Goal: Task Accomplishment & Management: Manage account settings

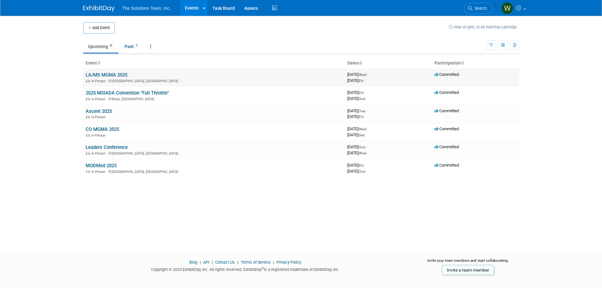
click at [105, 75] on link "LA/MS MGMA 2025" at bounding box center [107, 75] width 42 height 6
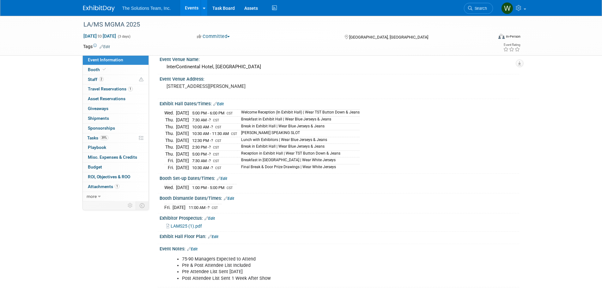
scroll to position [92, 0]
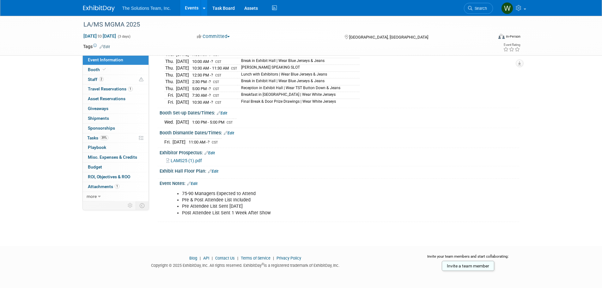
drag, startPoint x: 161, startPoint y: 231, endPoint x: 367, endPoint y: 177, distance: 213.3
click at [367, 178] on div "Event Notes: Edit" at bounding box center [338, 182] width 359 height 8
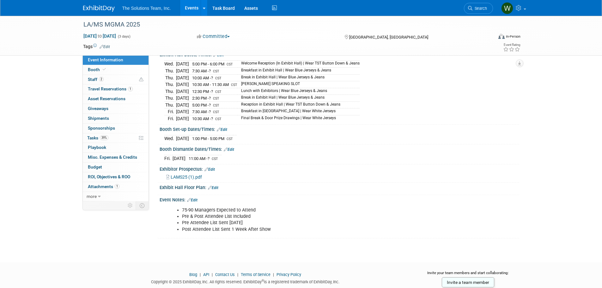
scroll to position [0, 0]
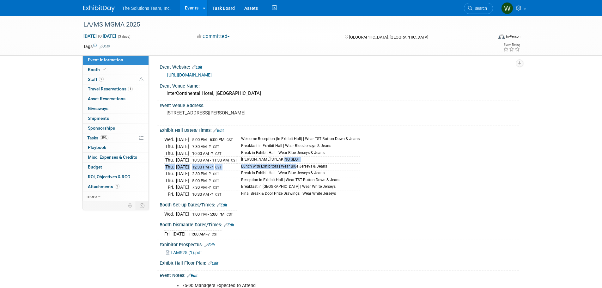
drag, startPoint x: 150, startPoint y: 171, endPoint x: 316, endPoint y: 151, distance: 167.1
click at [316, 153] on tbody "Wed. Aug 20, 2025 5:00 PM - 6:00 PM CST Welcome Reception (In Exhibit Hall) | W…" at bounding box center [261, 166] width 195 height 61
click at [303, 155] on td "Break in Exhibit Hall | Wear Blue Jerseys & Jeans" at bounding box center [298, 153] width 122 height 7
drag, startPoint x: 298, startPoint y: 159, endPoint x: 166, endPoint y: 159, distance: 131.7
click at [166, 159] on tr "Thu. Aug 21, 2025 10:30 AM - 11:30 AM CST TODD SPEAKING SLOT" at bounding box center [261, 160] width 195 height 7
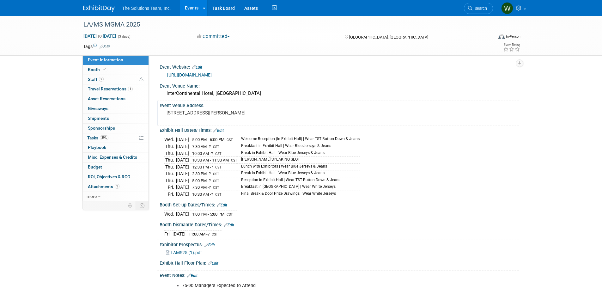
click at [338, 109] on div "Event Venue Address: 444 St Charles Ave, New Orleans, LA 70130" at bounding box center [338, 113] width 362 height 24
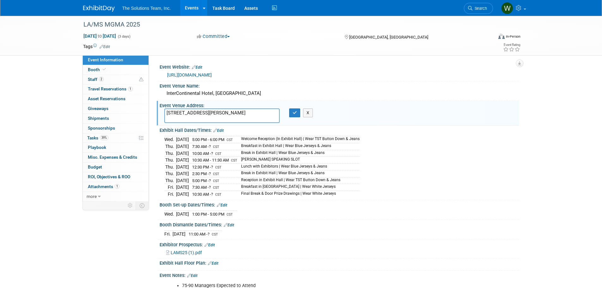
click at [237, 153] on td "10:00 AM - ? CST" at bounding box center [213, 153] width 48 height 7
drag, startPoint x: 203, startPoint y: 157, endPoint x: 388, endPoint y: 147, distance: 185.4
click at [204, 157] on td "10:30 AM - 11:30 AM CST" at bounding box center [213, 160] width 48 height 7
click at [307, 116] on button "X" at bounding box center [308, 112] width 10 height 9
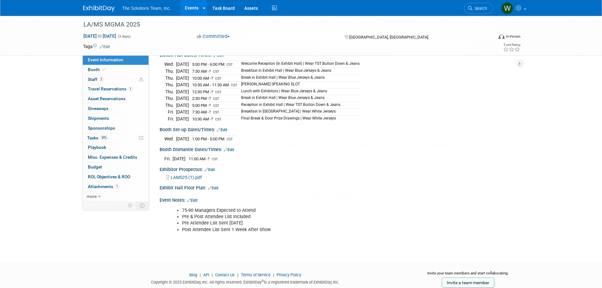
scroll to position [92, 0]
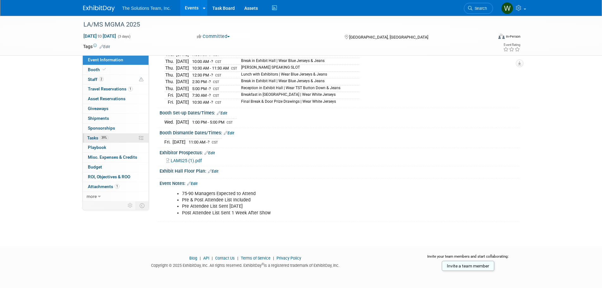
click at [92, 137] on span "Tasks 39%" at bounding box center [97, 137] width 21 height 5
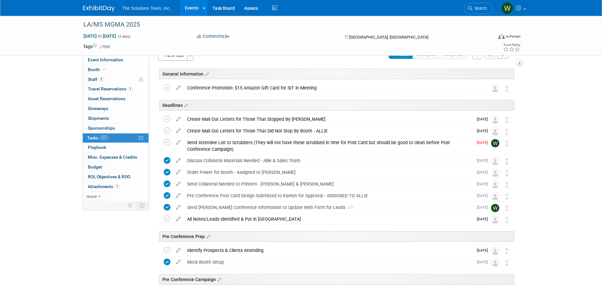
scroll to position [0, 0]
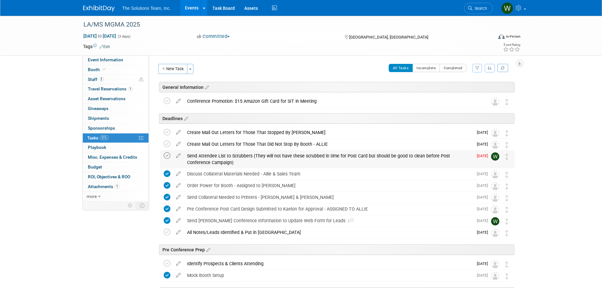
click at [168, 154] on icon at bounding box center [167, 155] width 7 height 7
click at [167, 156] on icon at bounding box center [167, 155] width 7 height 7
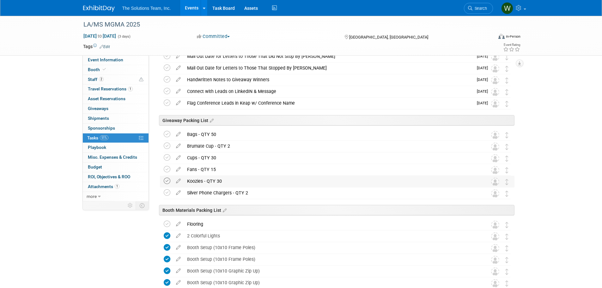
scroll to position [411, 0]
click at [168, 134] on icon at bounding box center [167, 133] width 7 height 7
click at [167, 147] on icon at bounding box center [167, 145] width 7 height 7
click at [167, 159] on icon at bounding box center [167, 156] width 7 height 7
click at [167, 166] on icon at bounding box center [167, 168] width 7 height 7
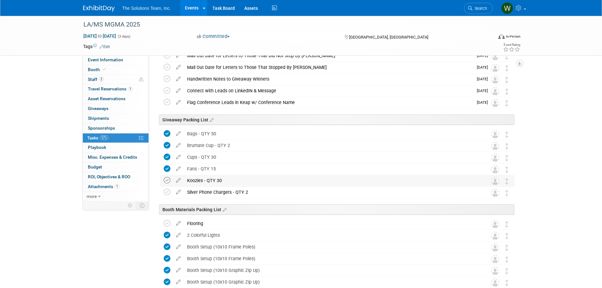
click at [167, 181] on icon at bounding box center [167, 180] width 7 height 7
click at [169, 192] on icon at bounding box center [167, 192] width 7 height 7
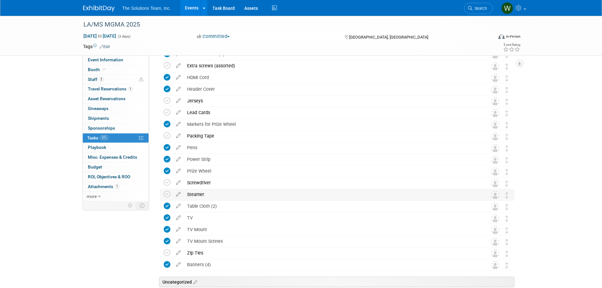
scroll to position [821, 0]
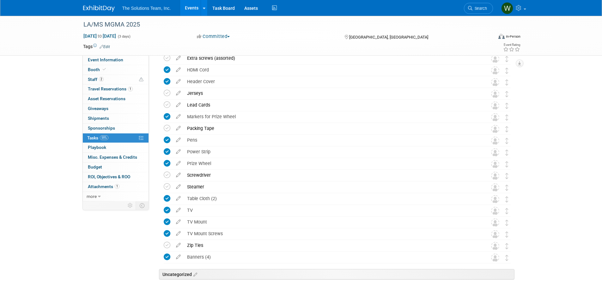
drag, startPoint x: 112, startPoint y: 244, endPoint x: 157, endPoint y: 266, distance: 50.6
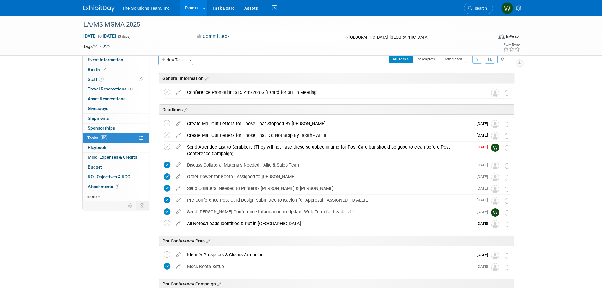
scroll to position [0, 0]
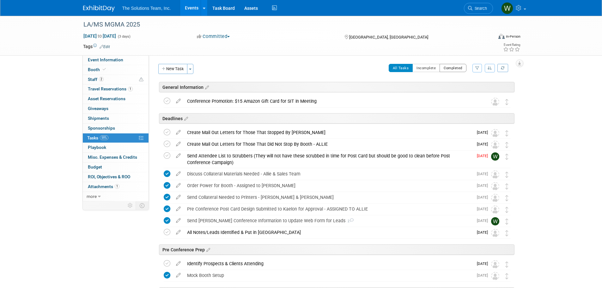
click at [451, 70] on button "Completed" at bounding box center [452, 68] width 27 height 8
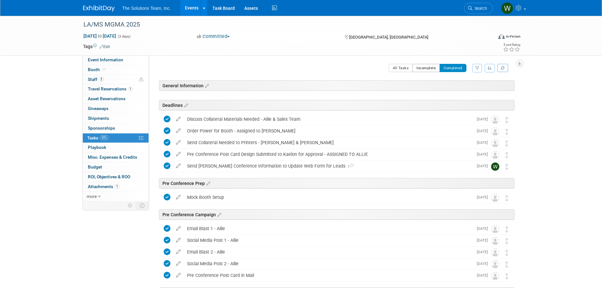
click at [430, 71] on button "Incomplete" at bounding box center [425, 68] width 27 height 8
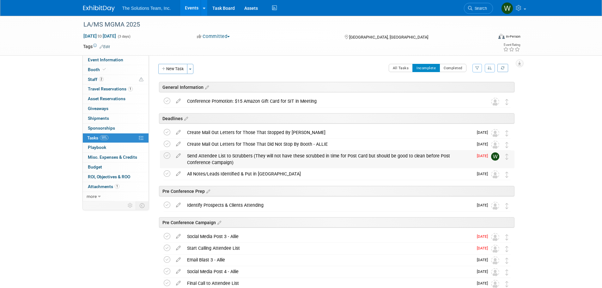
click at [221, 155] on div "Send Attendee List to Scrubbers (They will not have these scrubbed in time for …" at bounding box center [328, 158] width 289 height 17
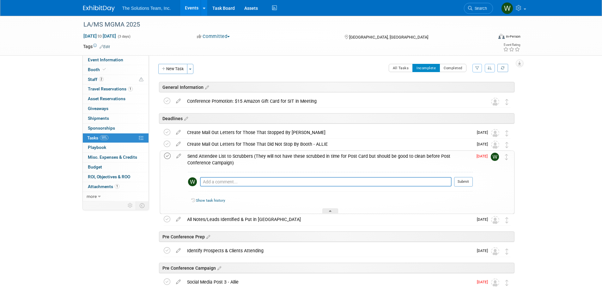
click at [166, 157] on icon at bounding box center [167, 156] width 7 height 7
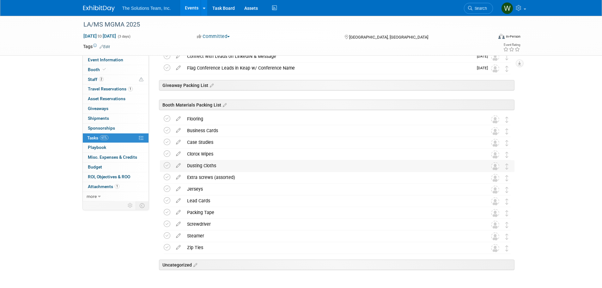
scroll to position [322, 0]
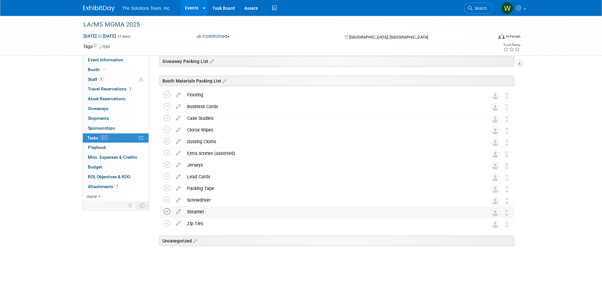
click at [167, 213] on icon at bounding box center [167, 211] width 7 height 7
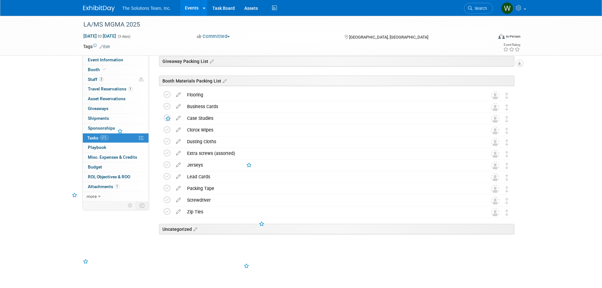
scroll to position [311, 0]
